Goal: Find specific page/section: Find specific page/section

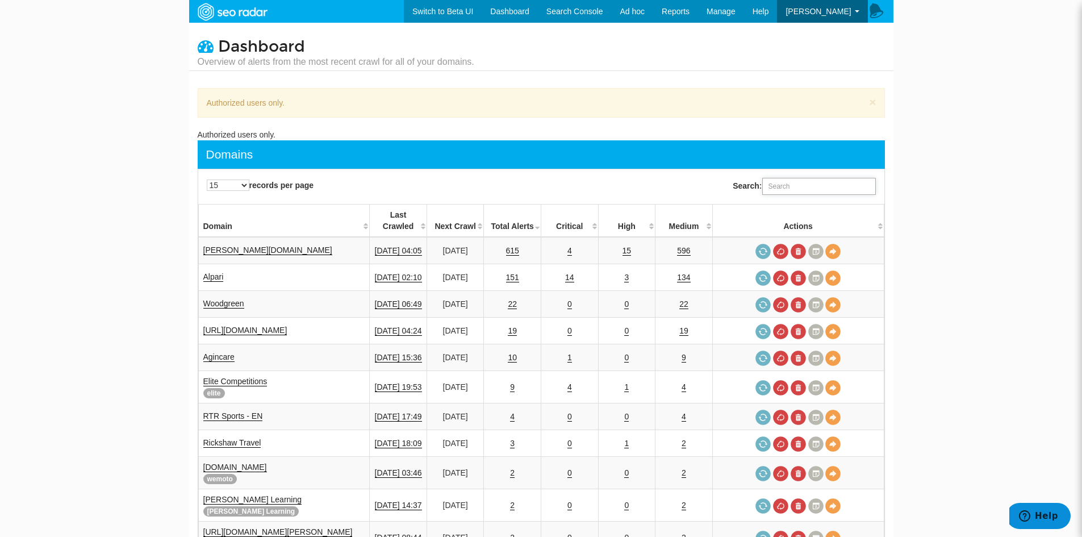
click at [791, 190] on input "Search:" at bounding box center [820, 186] width 114 height 17
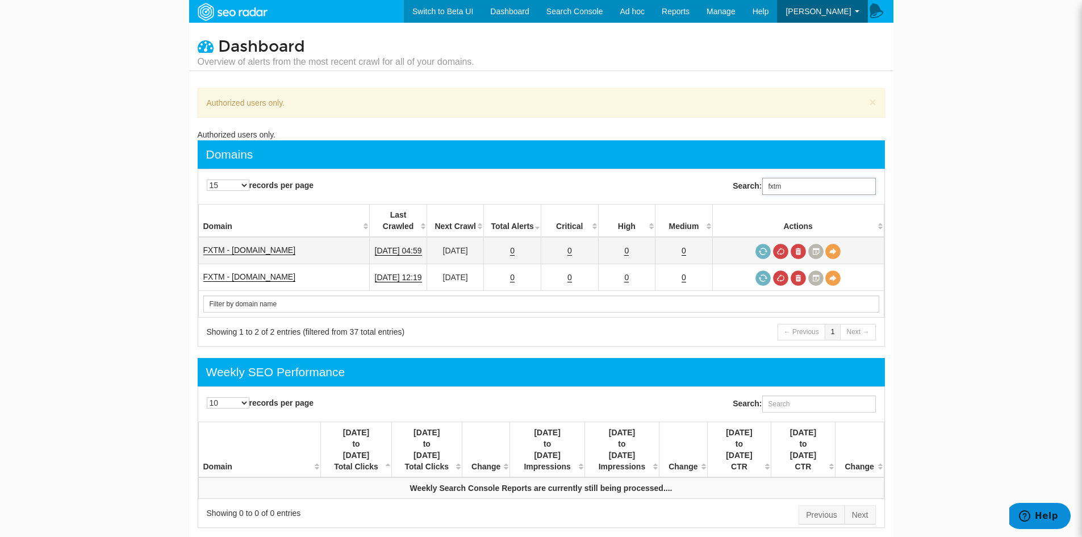
type input "fxtm"
